Goal: Task Accomplishment & Management: Use online tool/utility

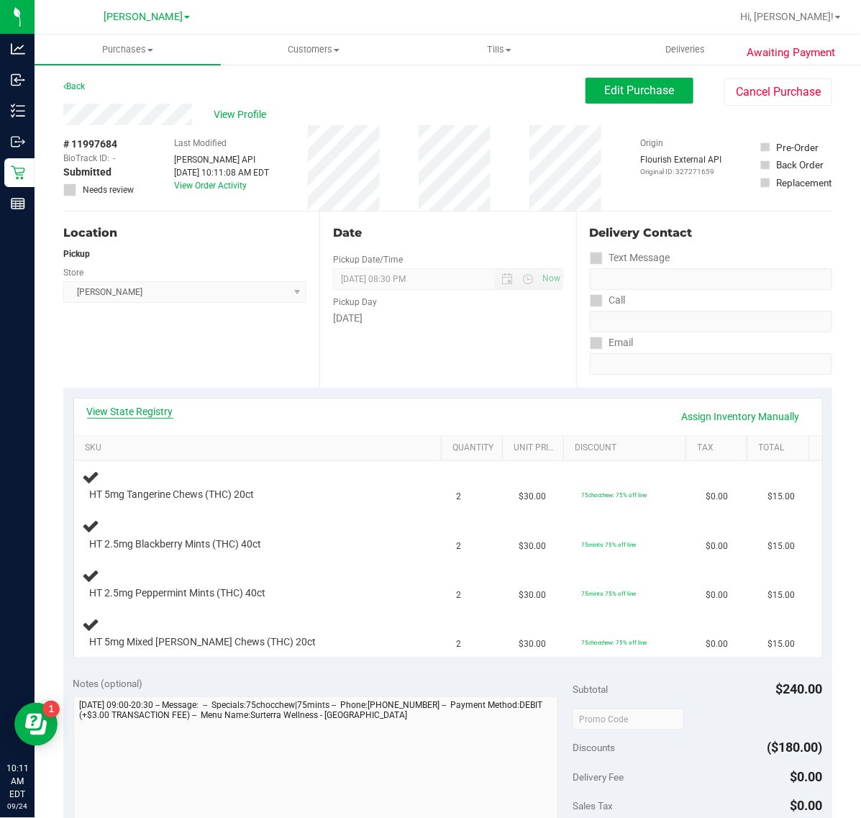
click at [135, 414] on link "View State Registry" at bounding box center [130, 411] width 86 height 14
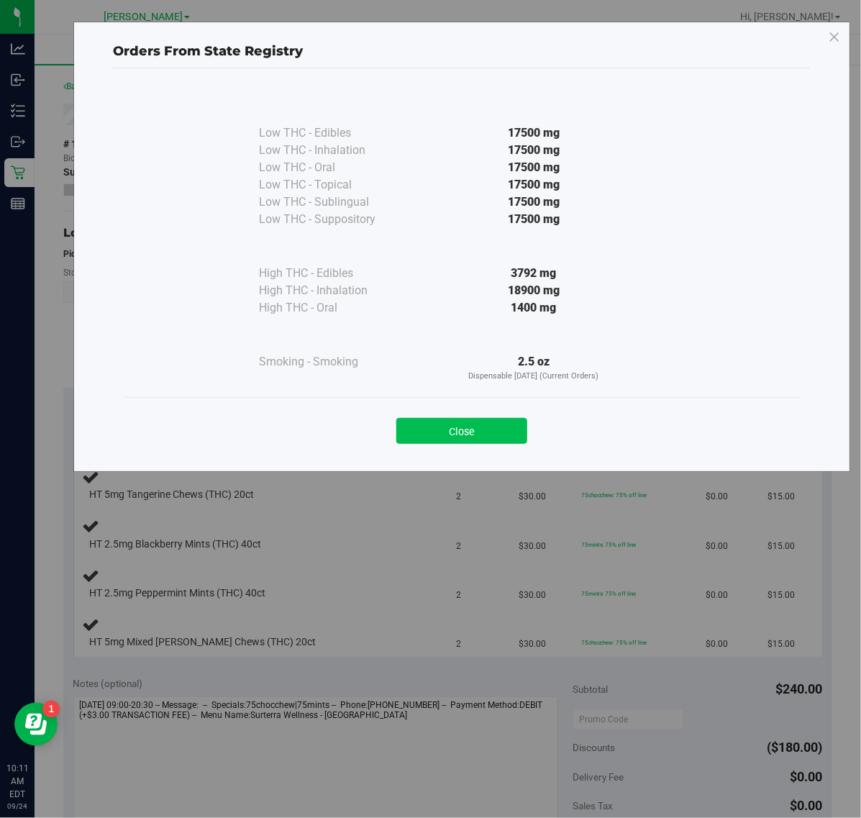
click at [468, 419] on button "Close" at bounding box center [461, 431] width 131 height 26
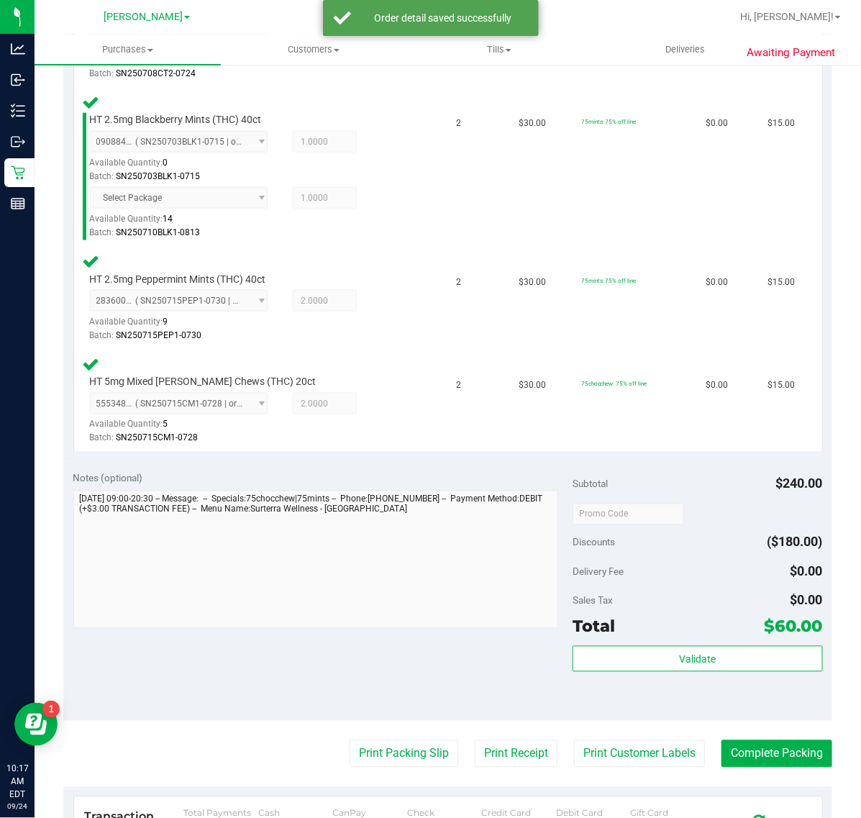
scroll to position [570, 0]
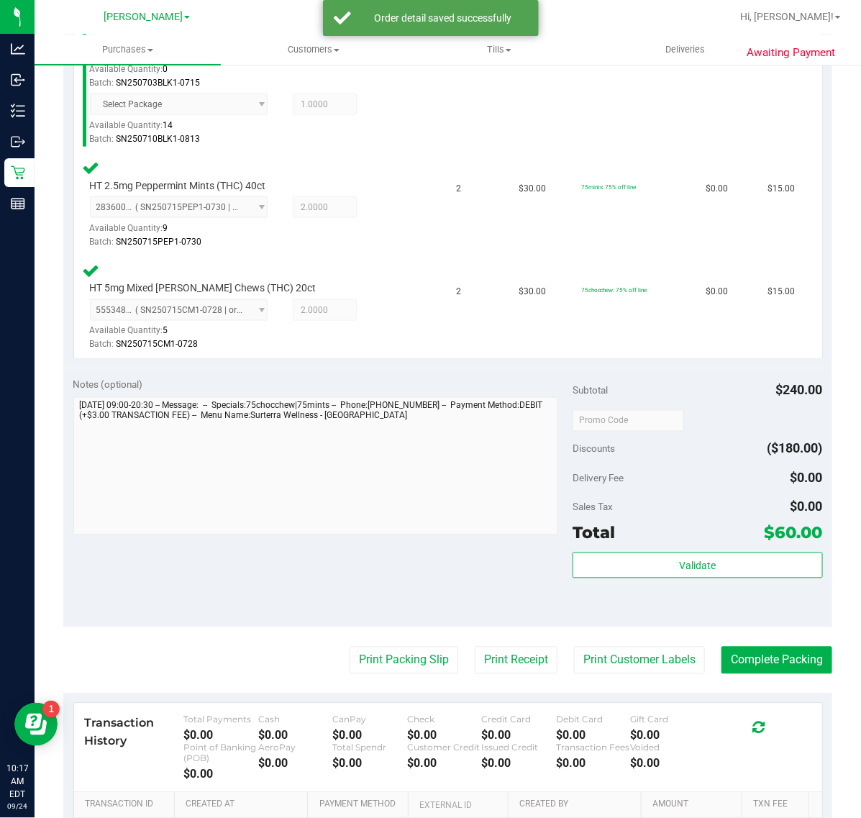
click at [581, 545] on div "Subtotal $240.00 Discounts ($180.00) Delivery Fee $0.00 Sales Tax $0.00 Total $…" at bounding box center [698, 498] width 250 height 240
click at [606, 555] on button "Validate" at bounding box center [698, 565] width 250 height 26
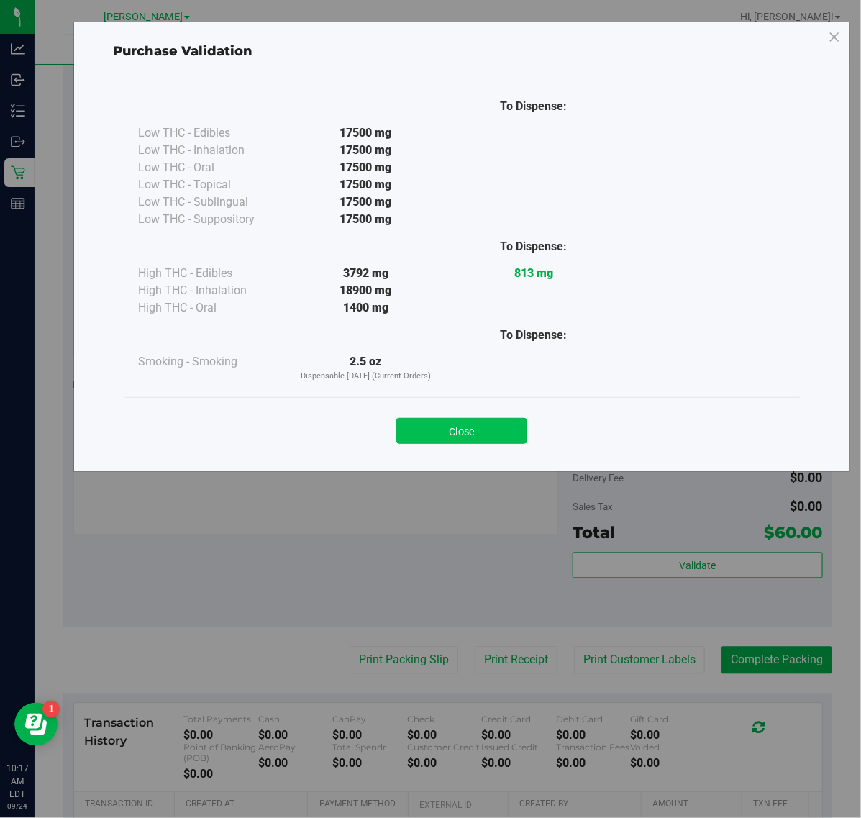
click at [483, 424] on button "Close" at bounding box center [461, 431] width 131 height 26
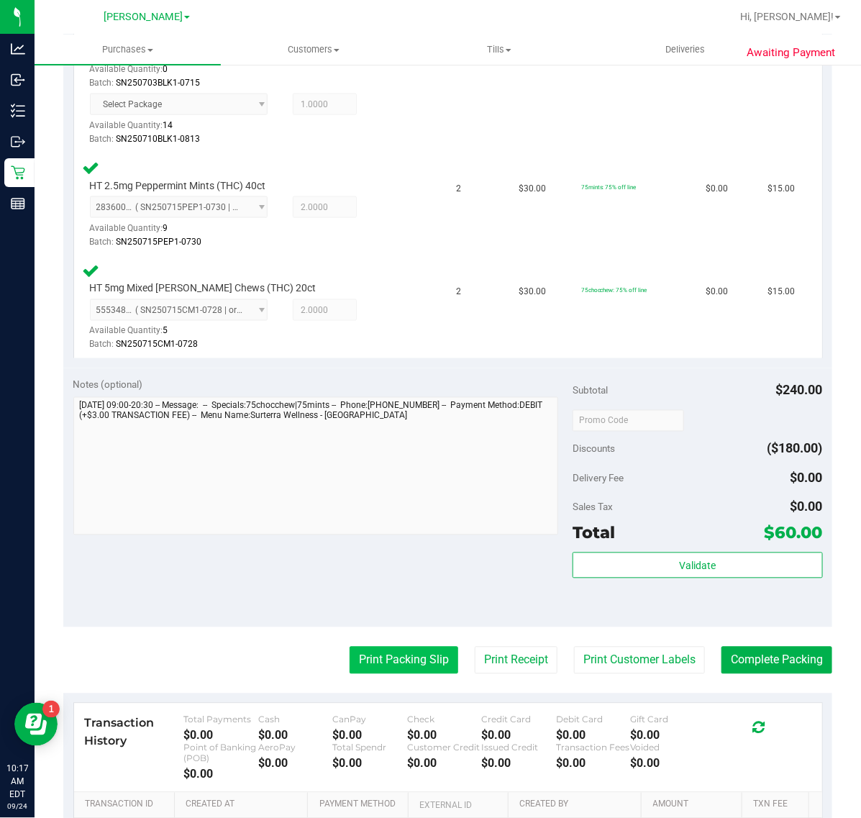
click at [365, 669] on button "Print Packing Slip" at bounding box center [404, 660] width 109 height 27
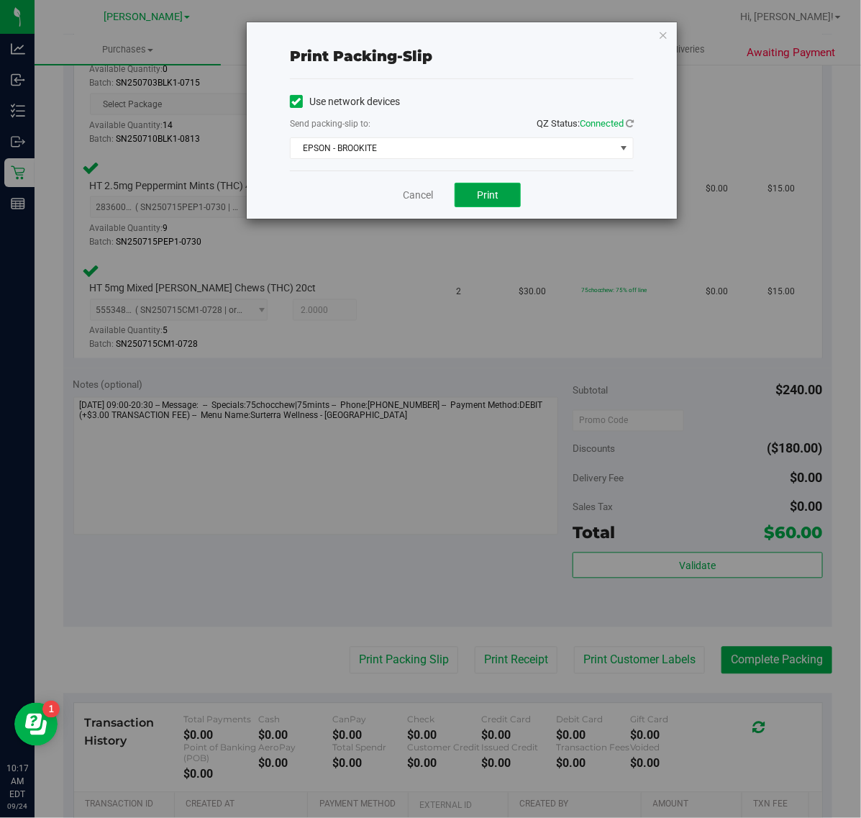
click at [486, 183] on button "Print" at bounding box center [488, 195] width 66 height 24
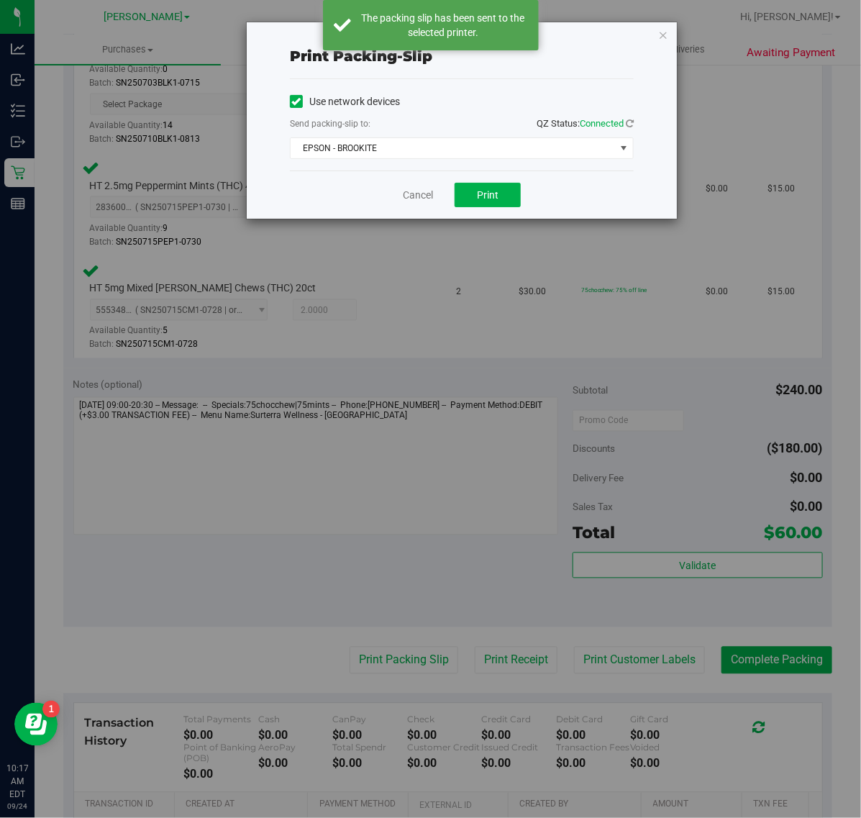
click at [652, 37] on div "Print packing-slip Use network devices Send packing-slip to: QZ Status: Connect…" at bounding box center [462, 120] width 430 height 196
click at [658, 33] on icon "button" at bounding box center [663, 34] width 10 height 17
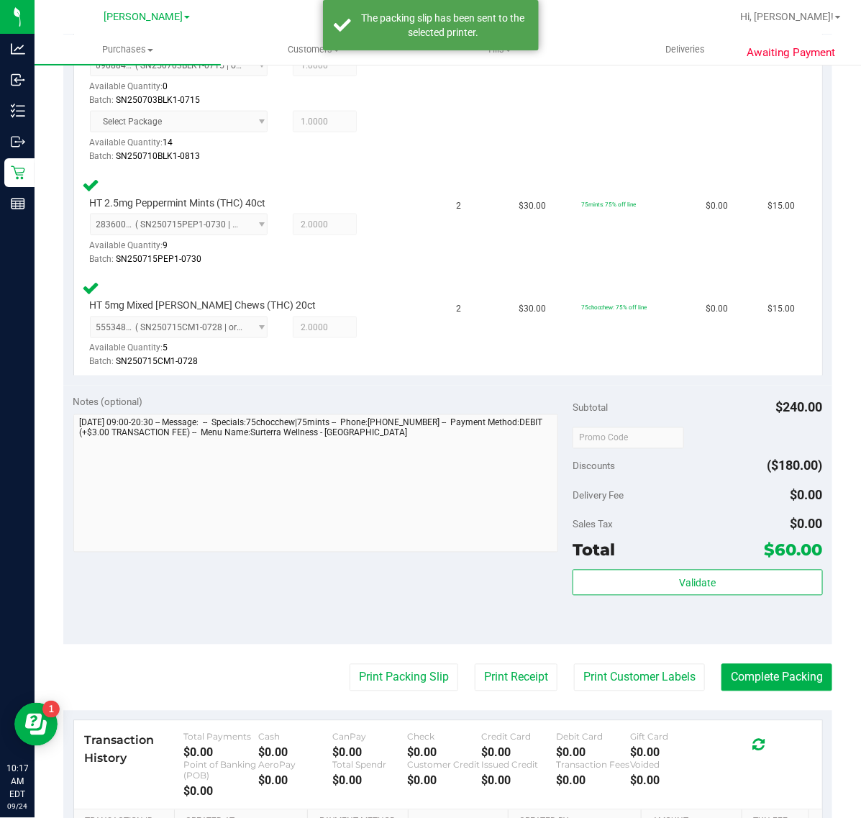
scroll to position [629, 0]
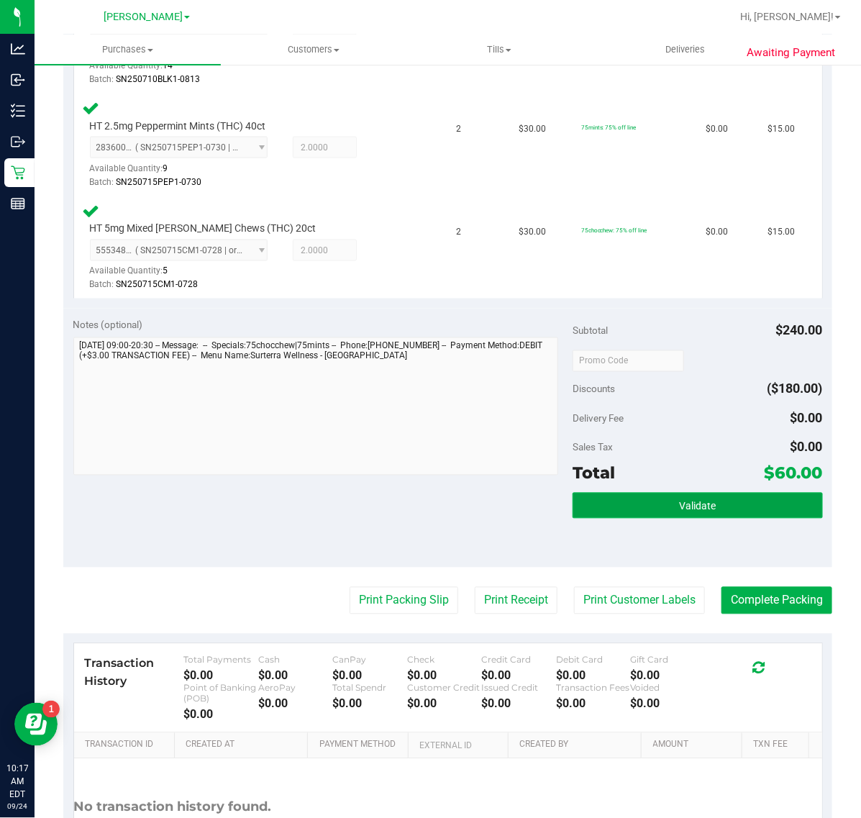
click at [655, 500] on button "Validate" at bounding box center [698, 506] width 250 height 26
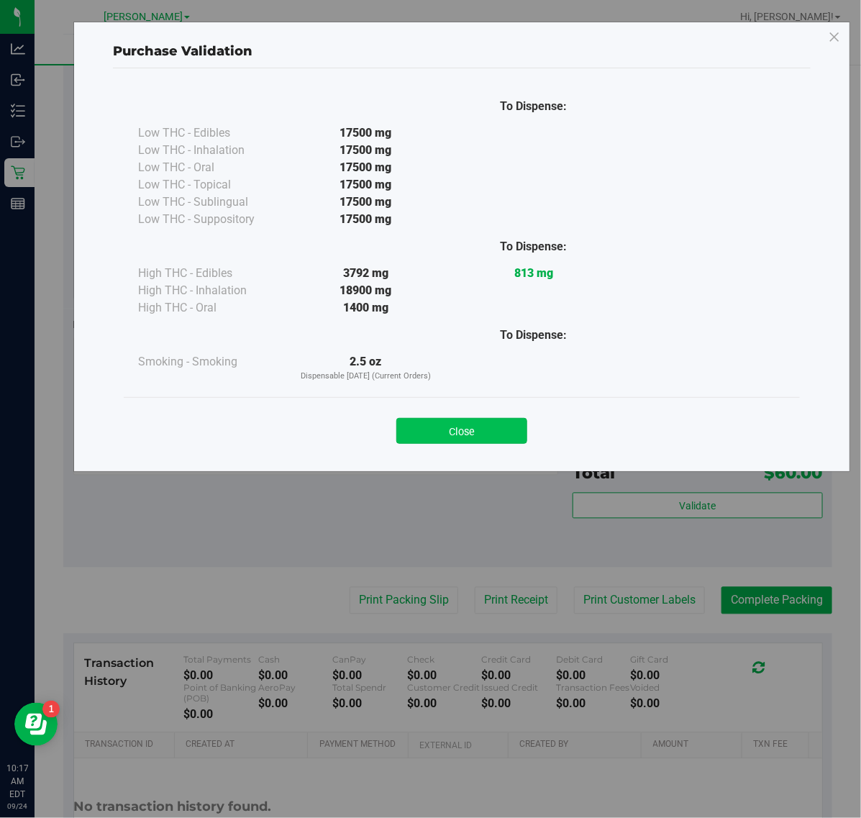
click at [509, 434] on button "Close" at bounding box center [461, 431] width 131 height 26
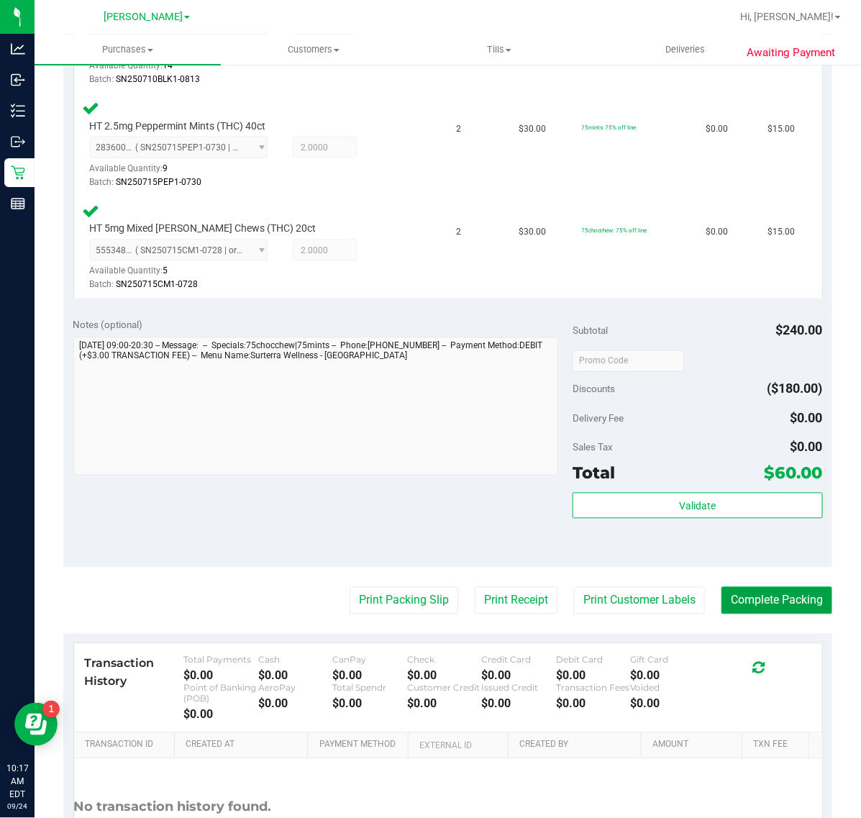
click at [722, 588] on button "Complete Packing" at bounding box center [777, 600] width 111 height 27
